Goal: Find specific page/section: Find specific page/section

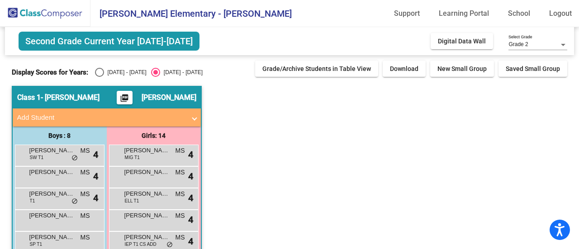
scroll to position [78, 0]
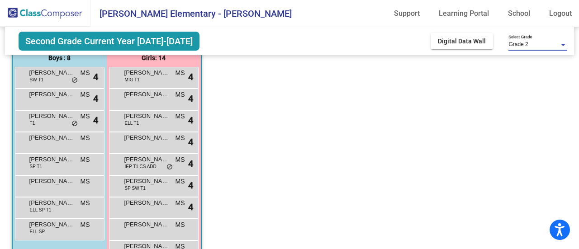
click at [564, 43] on div at bounding box center [563, 45] width 8 height 6
click at [534, 91] on div at bounding box center [289, 124] width 579 height 249
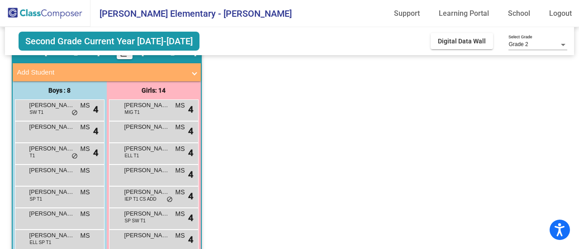
scroll to position [0, 0]
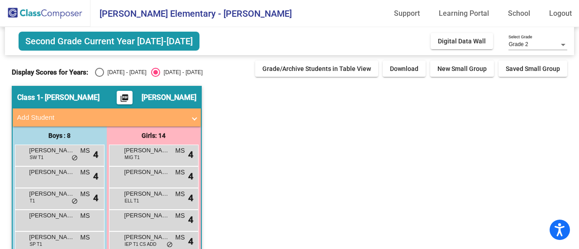
click at [99, 46] on span "Second Grade Current Year [DATE]-[DATE]" at bounding box center [109, 41] width 181 height 19
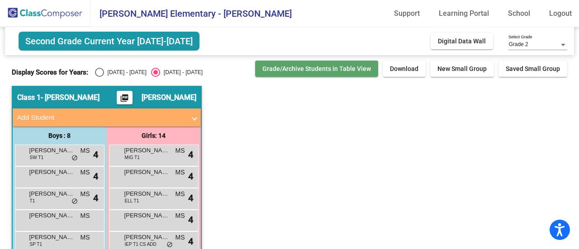
click at [298, 64] on button "Grade/Archive Students in Table View" at bounding box center [316, 69] width 123 height 16
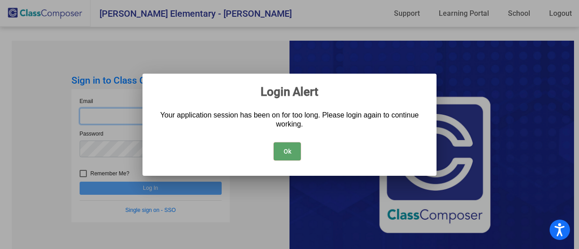
type input "mschoch@hart.k12.mi.us"
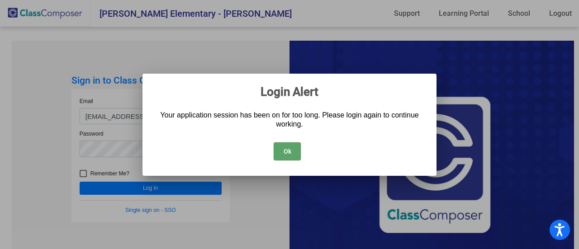
click at [286, 154] on button "Ok" at bounding box center [287, 151] width 27 height 18
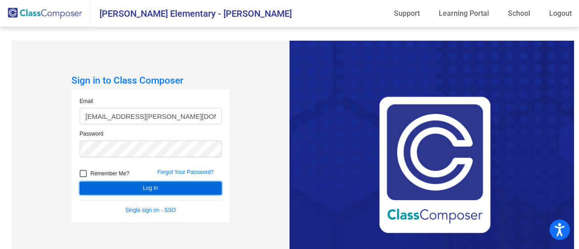
click at [197, 191] on button "Log In" at bounding box center [151, 188] width 142 height 13
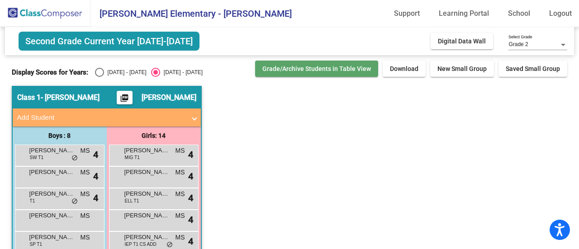
click at [328, 70] on span "Grade/Archive Students in Table View" at bounding box center [316, 68] width 109 height 7
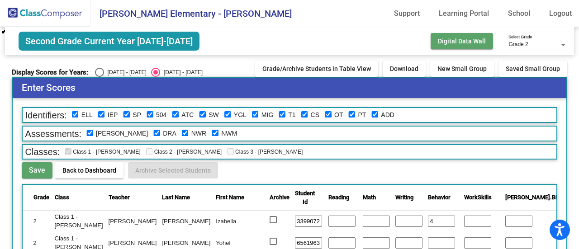
click at [445, 41] on span "Digital Data Wall" at bounding box center [462, 41] width 48 height 7
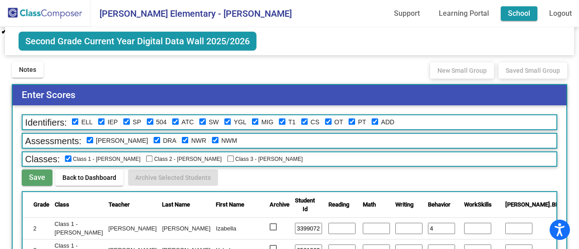
click at [527, 14] on link "School" at bounding box center [519, 13] width 37 height 14
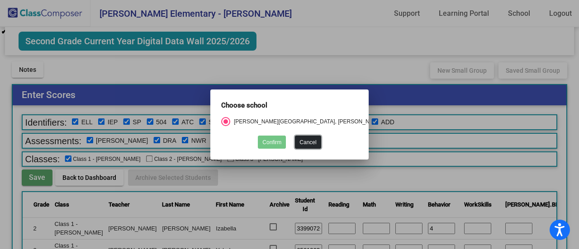
click at [306, 140] on button "Cancel" at bounding box center [308, 142] width 26 height 13
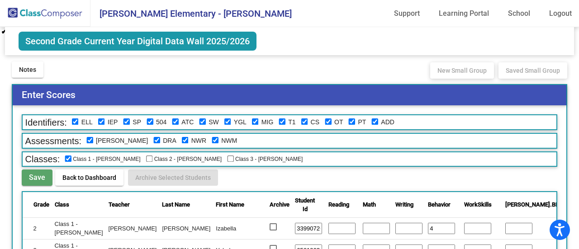
click at [138, 10] on span "[PERSON_NAME] Elementary - [PERSON_NAME]" at bounding box center [190, 13] width 201 height 14
click at [39, 21] on img at bounding box center [45, 13] width 90 height 27
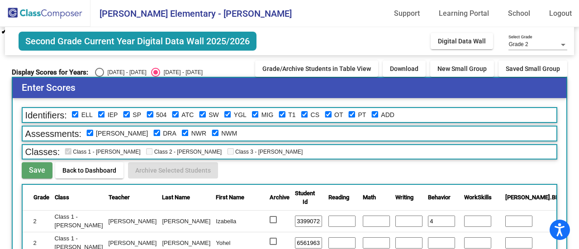
click at [64, 9] on img at bounding box center [45, 13] width 90 height 27
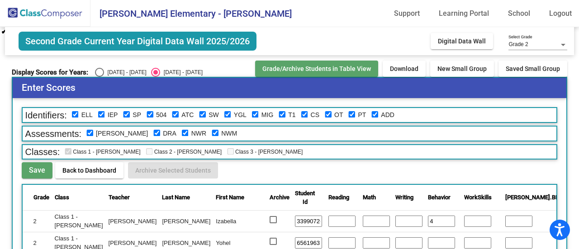
click at [328, 65] on span "Grade/Archive Students in Table View" at bounding box center [316, 68] width 109 height 7
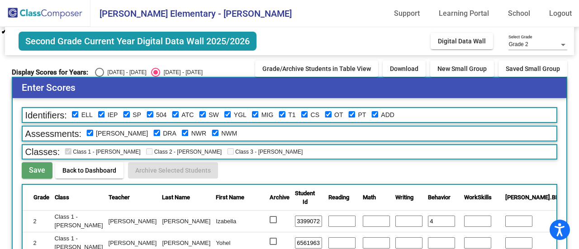
click at [93, 70] on div "Display Scores for Years: 2024 - 2025 2025 - 2026" at bounding box center [131, 72] width 239 height 9
click at [97, 73] on div "Select an option" at bounding box center [99, 72] width 9 height 9
click at [99, 77] on input "[DATE] - [DATE]" at bounding box center [99, 77] width 0 height 0
radio input "true"
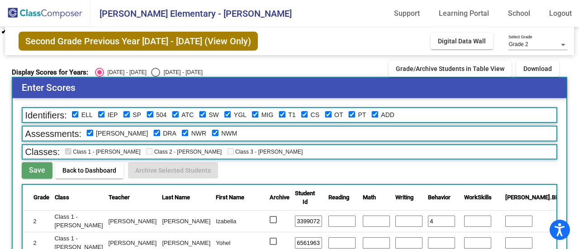
click at [151, 70] on div "Select an option" at bounding box center [155, 72] width 9 height 9
click at [155, 77] on input "[DATE] - [DATE]" at bounding box center [155, 77] width 0 height 0
radio input "true"
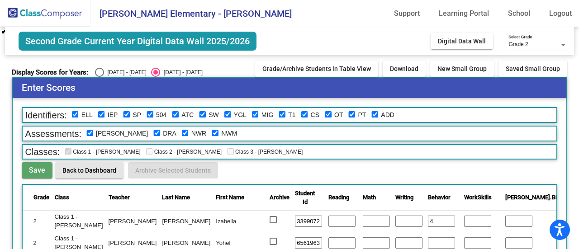
click at [89, 171] on span "Back to Dashboard" at bounding box center [89, 170] width 54 height 7
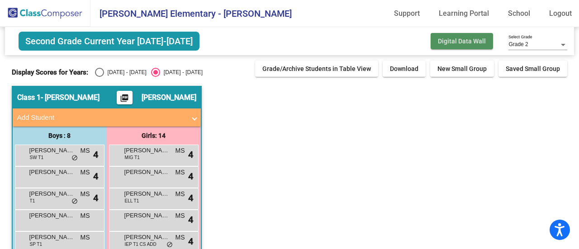
click at [458, 40] on span "Digital Data Wall" at bounding box center [462, 41] width 48 height 7
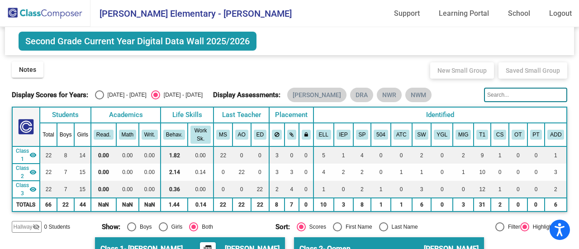
click at [72, 9] on img at bounding box center [45, 13] width 90 height 27
